Goal: Navigation & Orientation: Find specific page/section

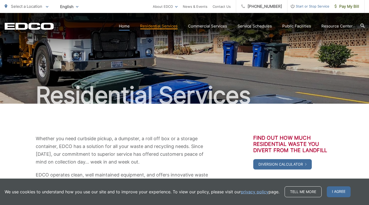
click at [129, 27] on link "Home" at bounding box center [124, 26] width 11 height 6
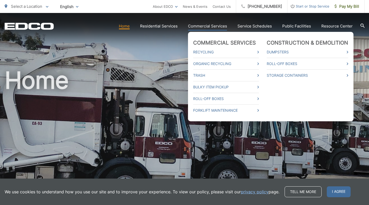
click at [204, 29] on link "Commercial Services" at bounding box center [207, 26] width 39 height 6
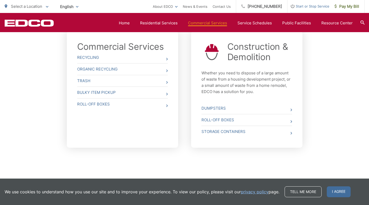
scroll to position [203, 0]
